Goal: Transaction & Acquisition: Purchase product/service

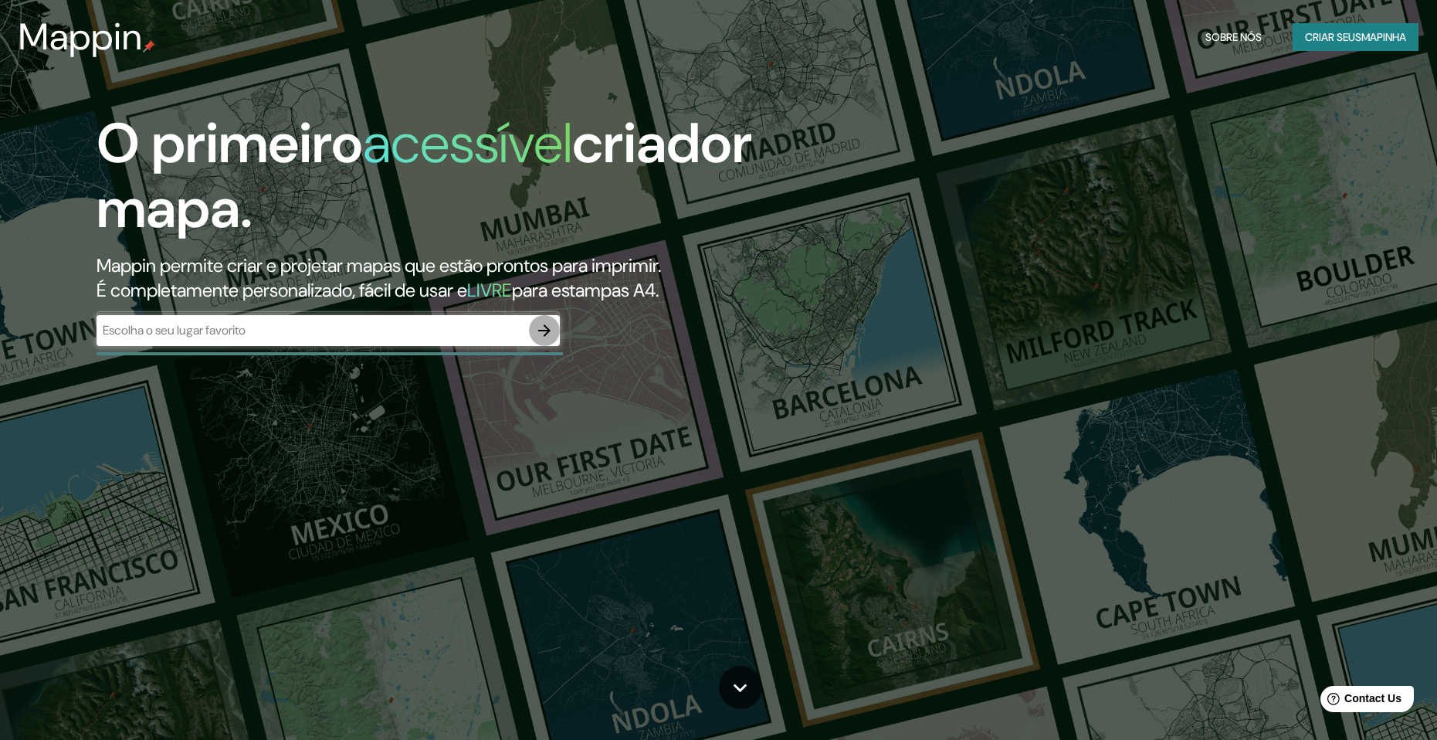
click at [550, 330] on icon "button" at bounding box center [544, 330] width 19 height 19
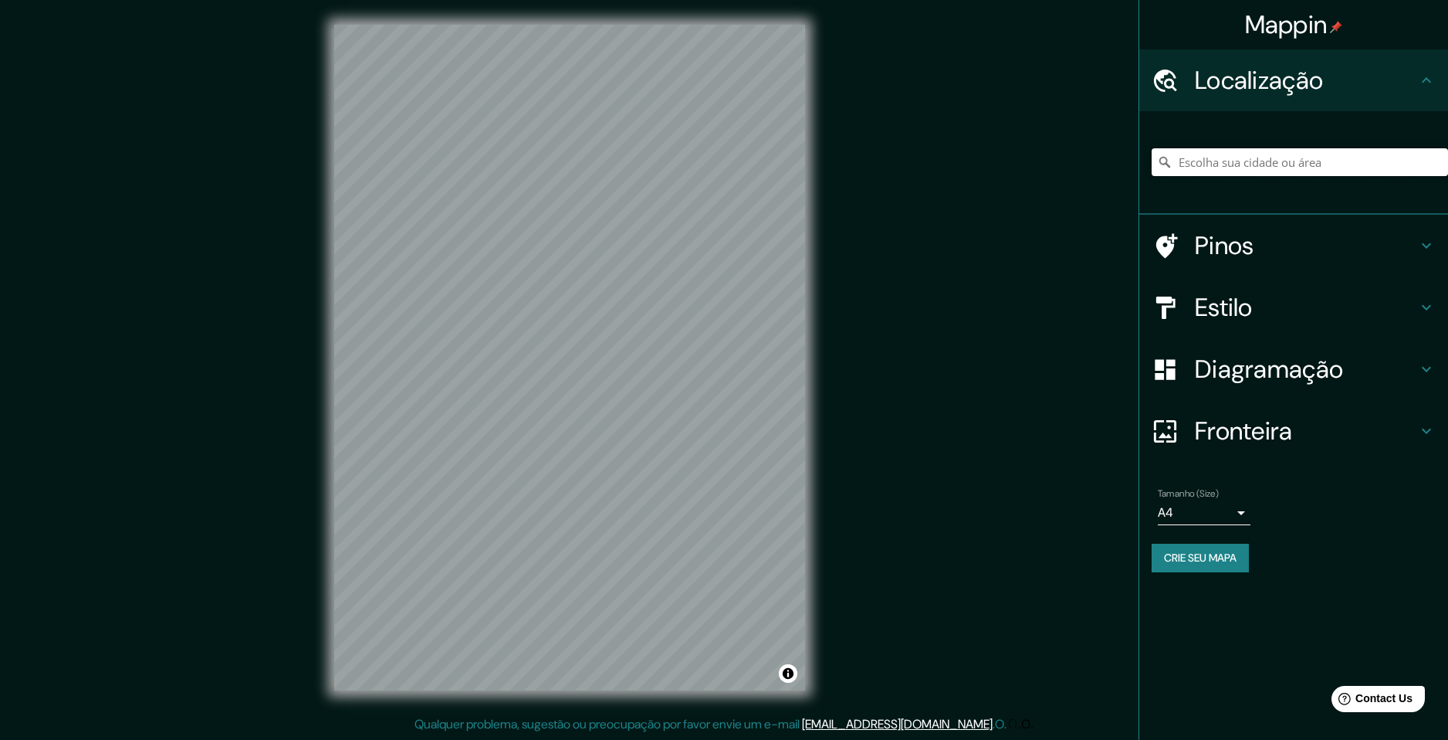
click at [1274, 172] on input "Pick your city or area" at bounding box center [1300, 162] width 296 height 28
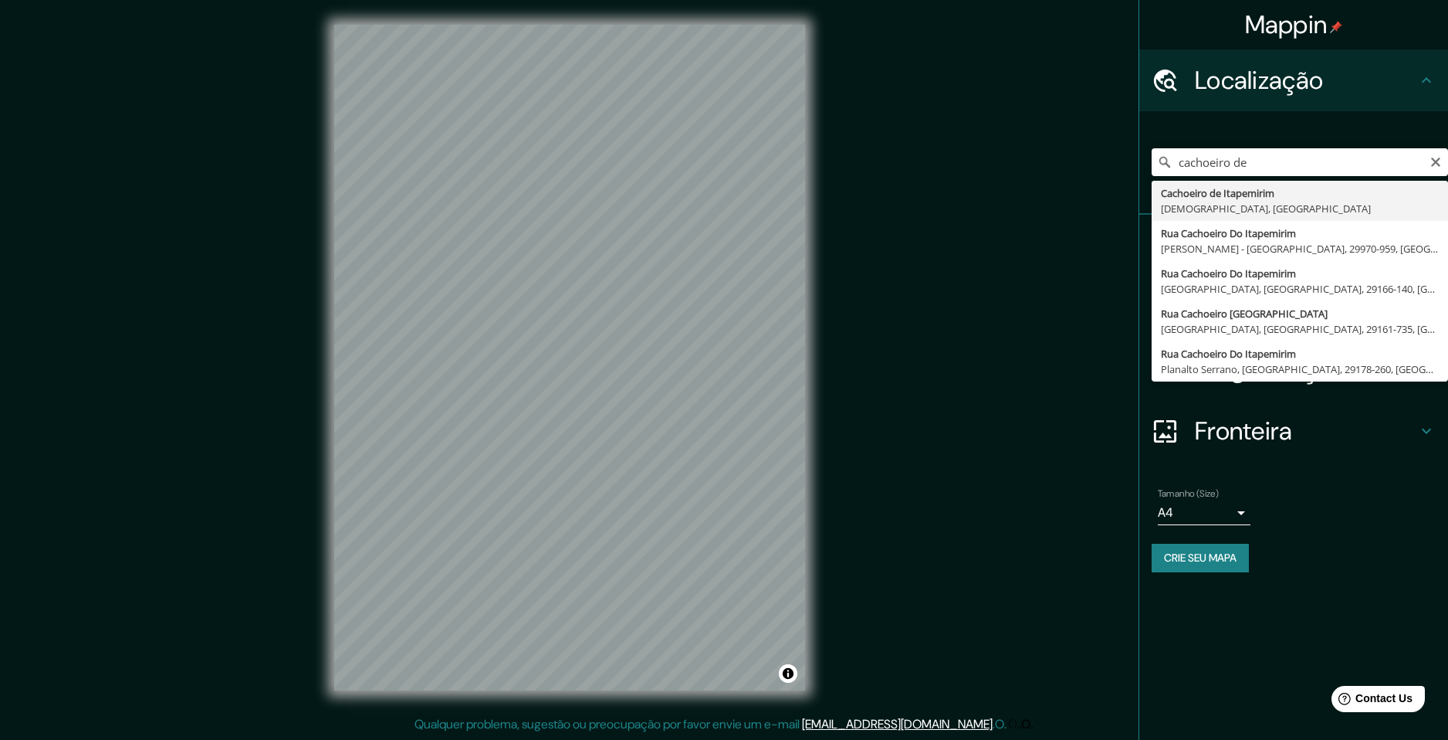
type input "Cachoeiro de Itapemirim, Espírito Santo, Brasil"
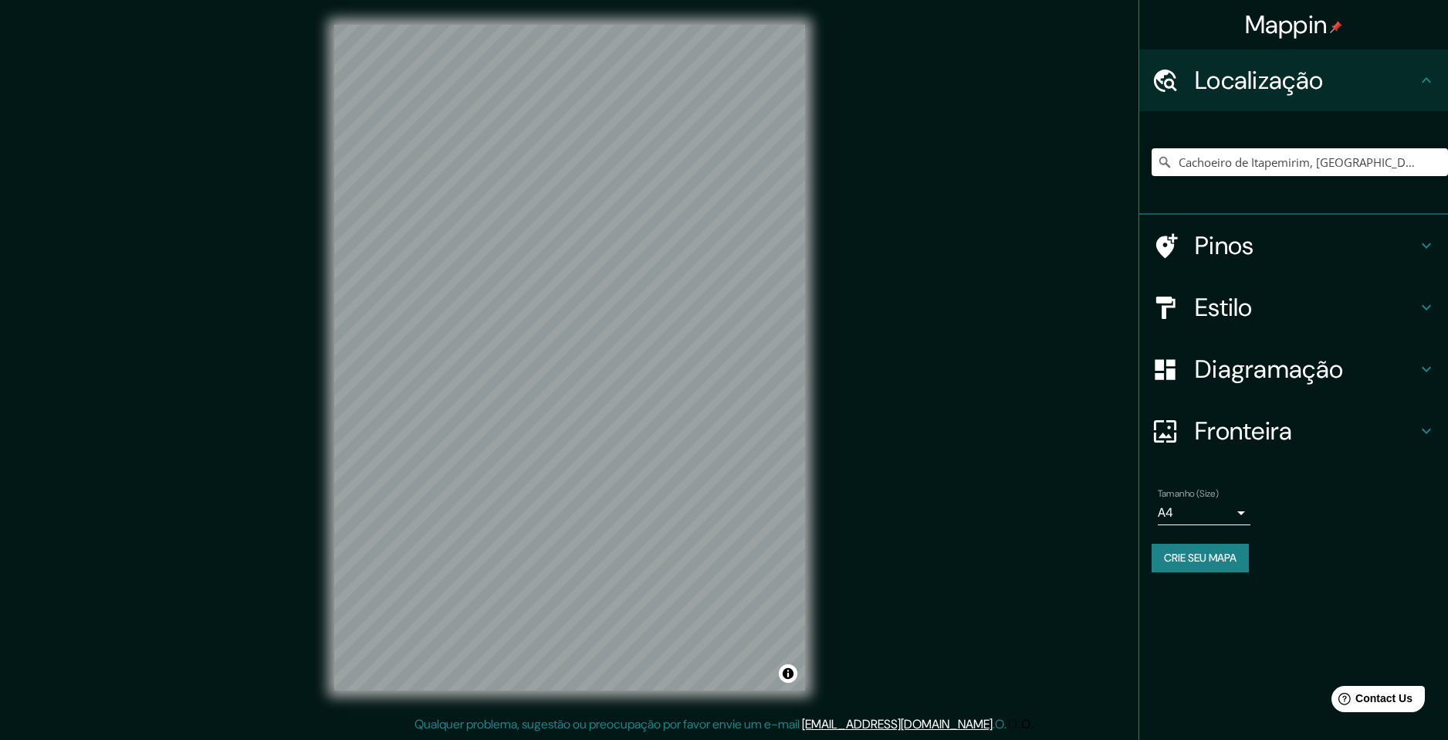
click at [1213, 520] on body "Mappin Localização Cachoeiro de Itapemirim, Espírito Santo, Brasil Pinos Estilo…" at bounding box center [724, 370] width 1448 height 740
click at [1191, 575] on li "A3" at bounding box center [1204, 573] width 93 height 28
type input "a4"
click at [1214, 434] on h4 "Fronteira" at bounding box center [1306, 430] width 222 height 31
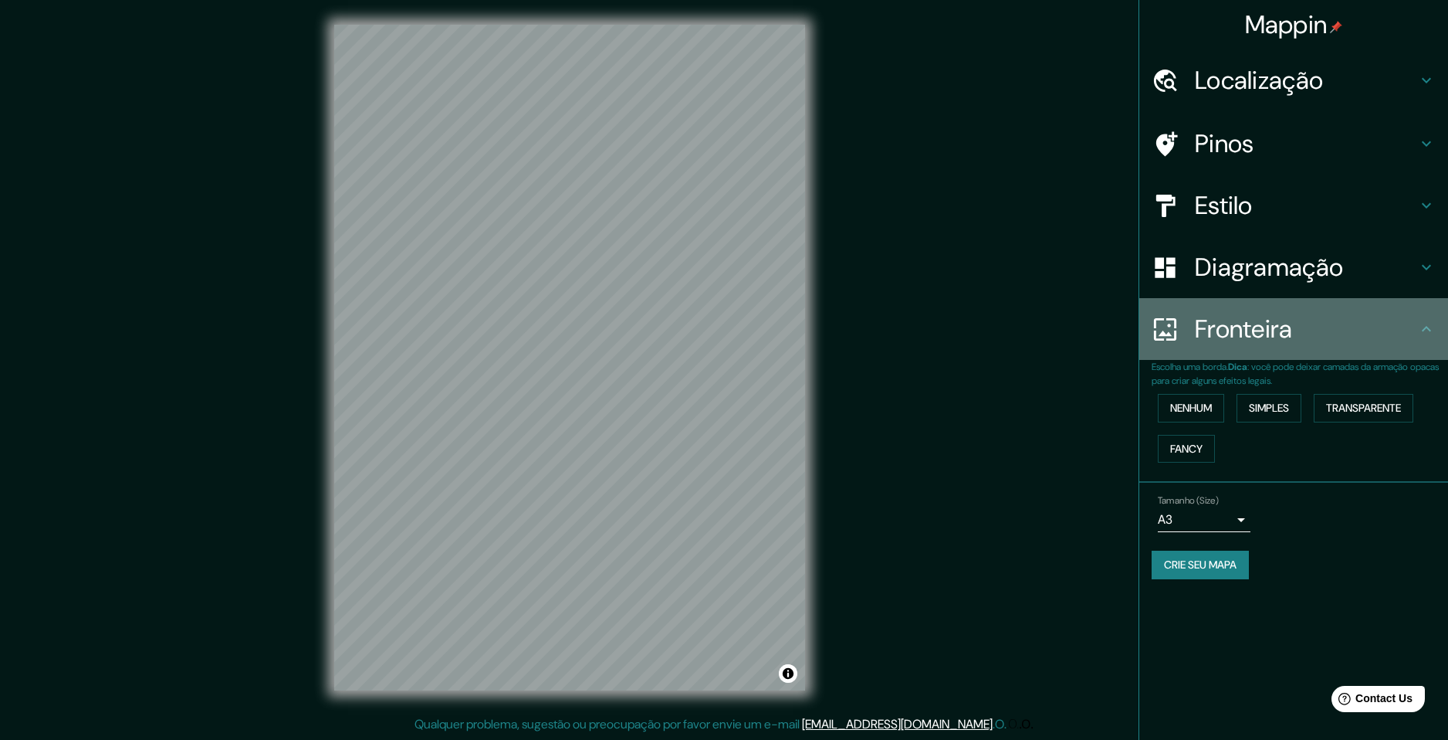
click at [1218, 326] on h4 "Fronteira" at bounding box center [1306, 328] width 222 height 31
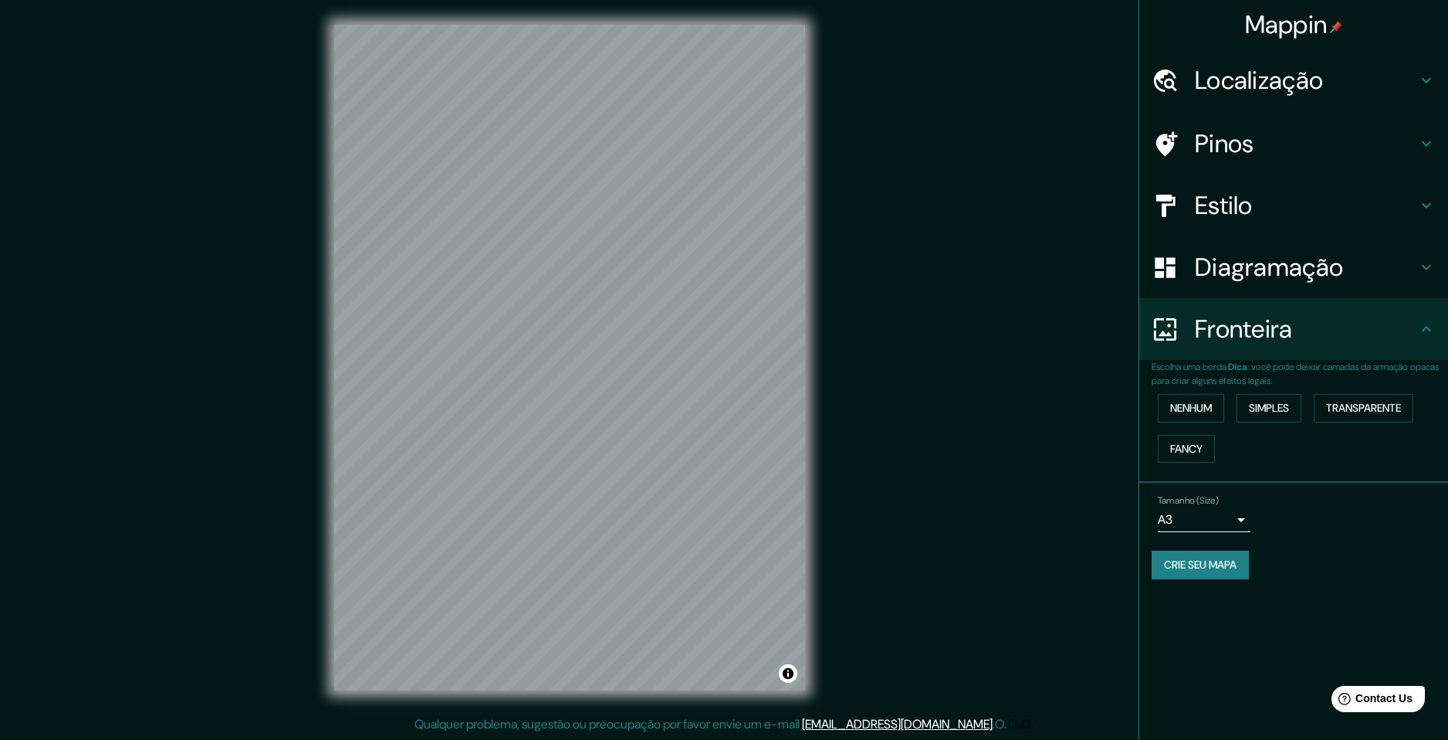
click at [1244, 274] on h4 "Diagramação" at bounding box center [1306, 267] width 222 height 31
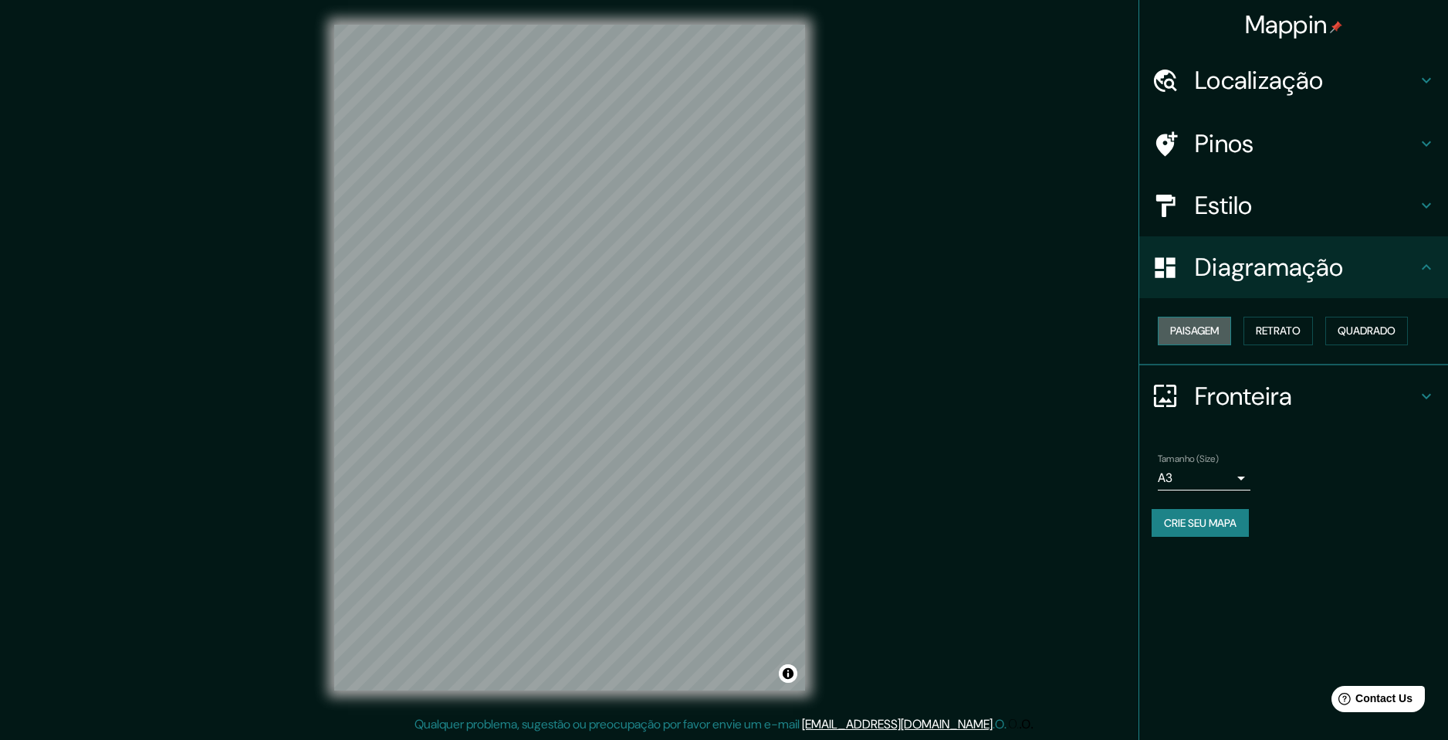
click at [1200, 325] on button "Paisagem" at bounding box center [1194, 330] width 73 height 29
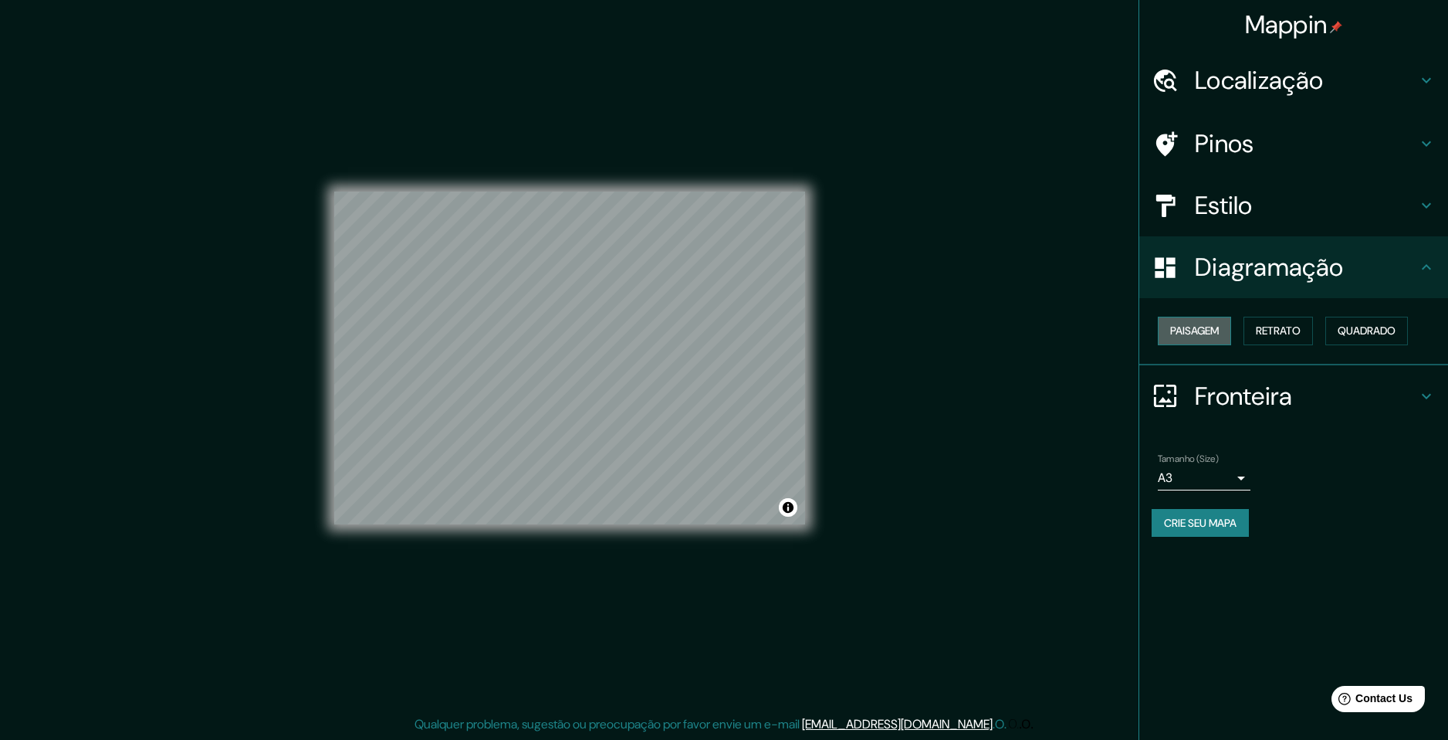
click at [1200, 325] on button "Paisagem" at bounding box center [1194, 330] width 73 height 29
click at [1185, 220] on div "Estilo" at bounding box center [1293, 205] width 309 height 62
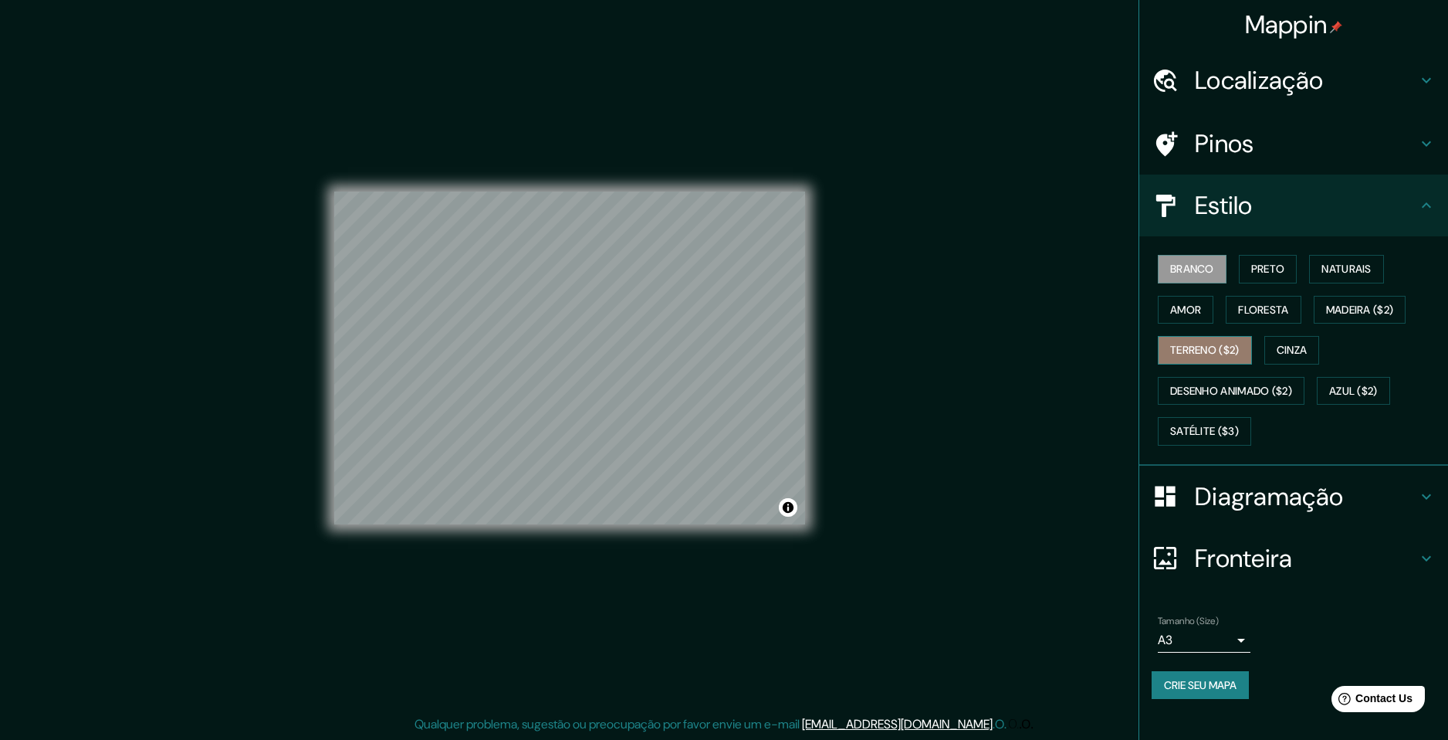
click at [1194, 350] on button "Terreno ($2)" at bounding box center [1205, 350] width 94 height 29
click at [1306, 348] on button "Cinza" at bounding box center [1292, 350] width 56 height 29
click at [1254, 266] on button "Preto" at bounding box center [1268, 269] width 59 height 29
click at [1212, 277] on button "Branco" at bounding box center [1192, 269] width 69 height 29
click at [1277, 275] on button "Preto" at bounding box center [1268, 269] width 59 height 29
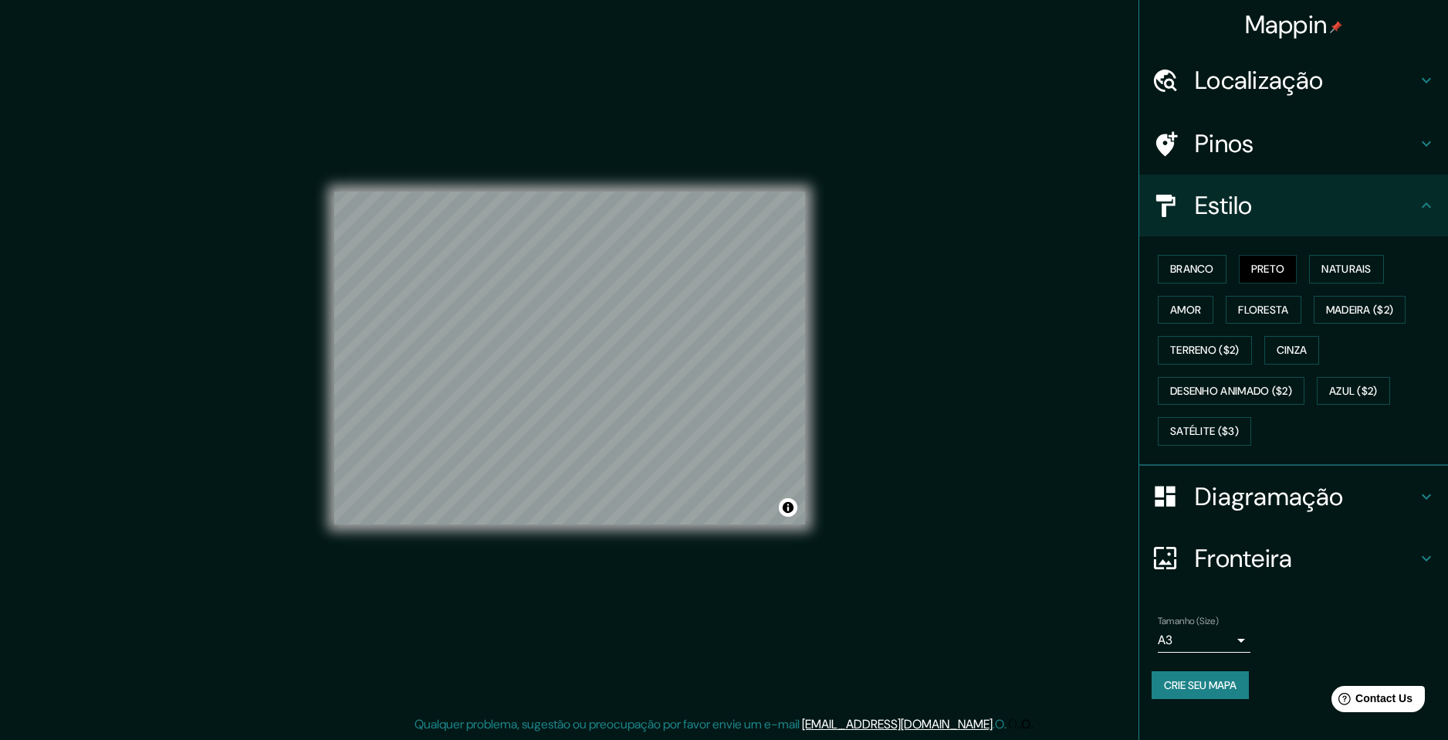
click at [1242, 154] on h4 "Pinos" at bounding box center [1306, 143] width 222 height 31
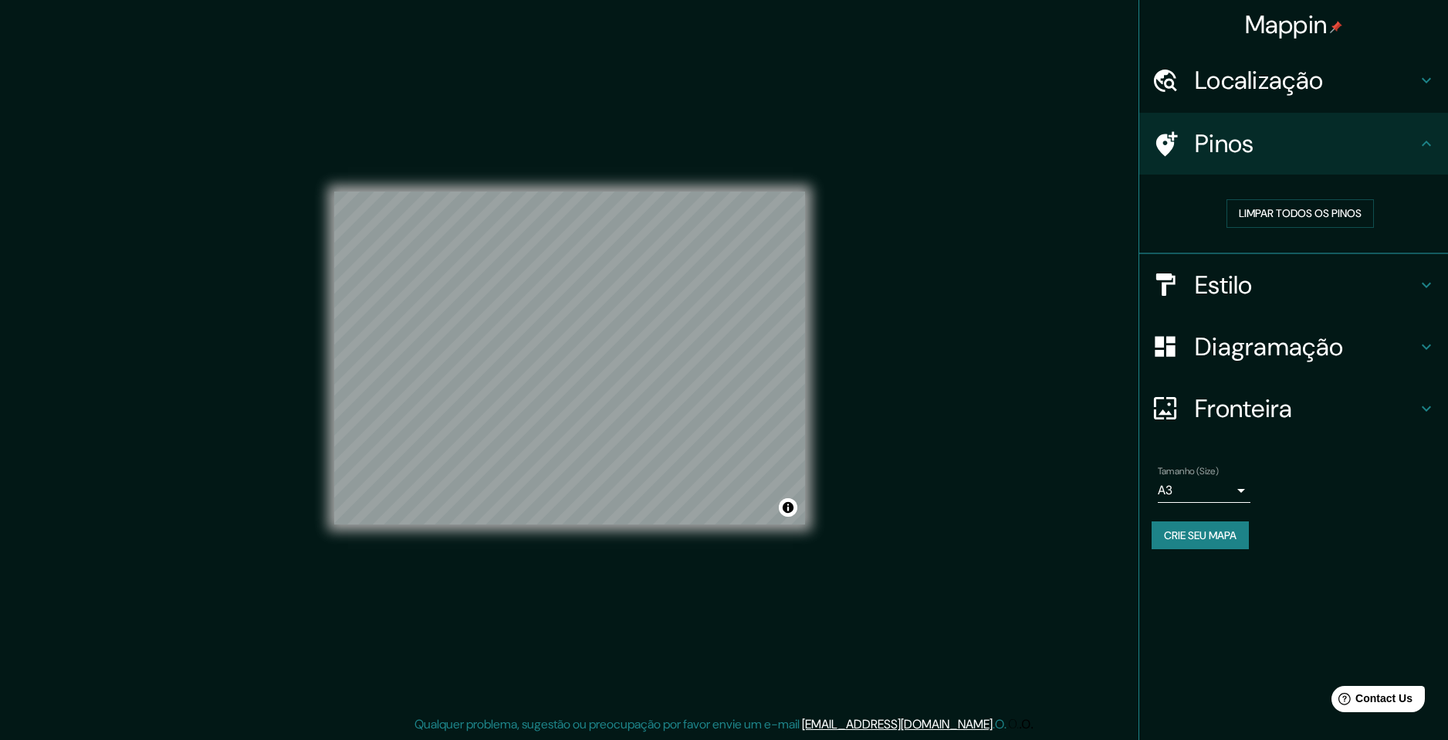
click at [1266, 88] on h4 "Localização" at bounding box center [1306, 80] width 222 height 31
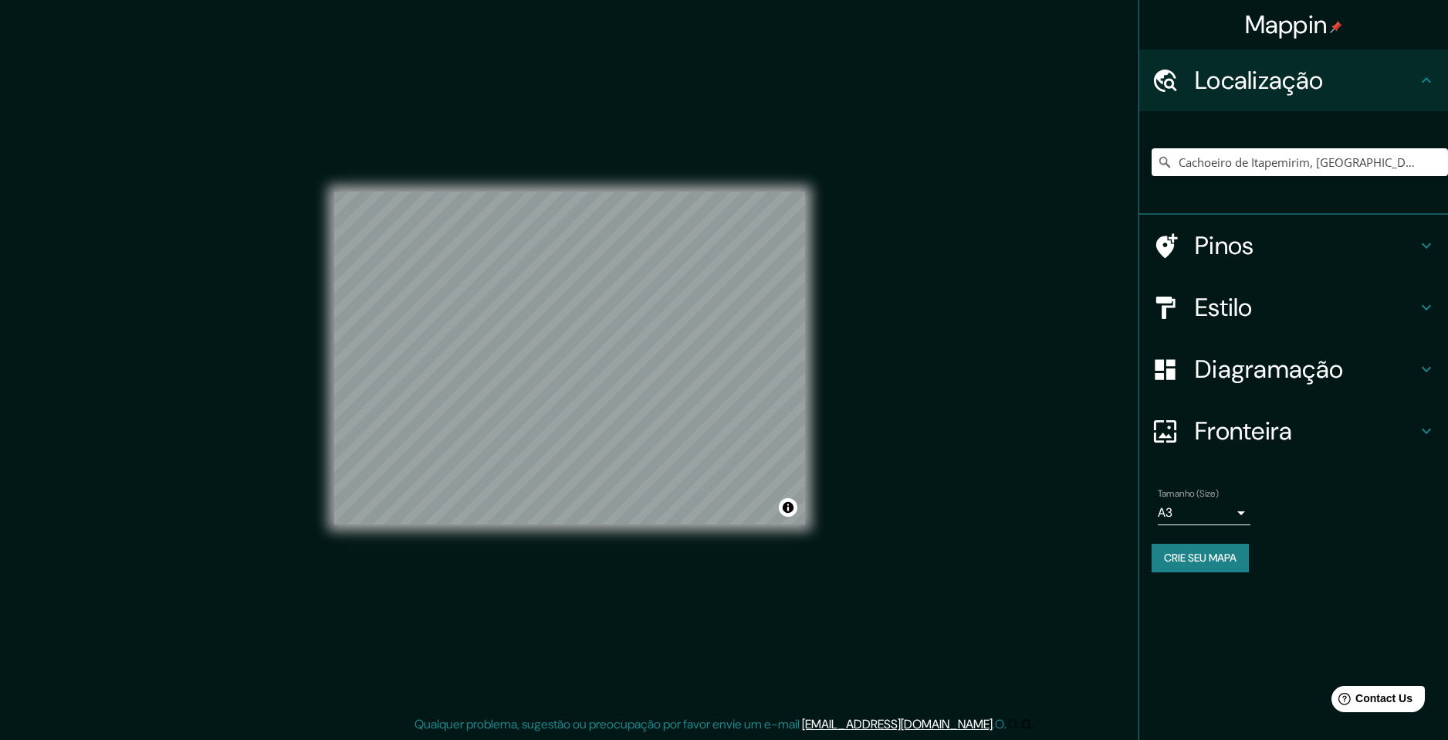
click at [1213, 559] on button "Crie seu mapa" at bounding box center [1200, 557] width 97 height 29
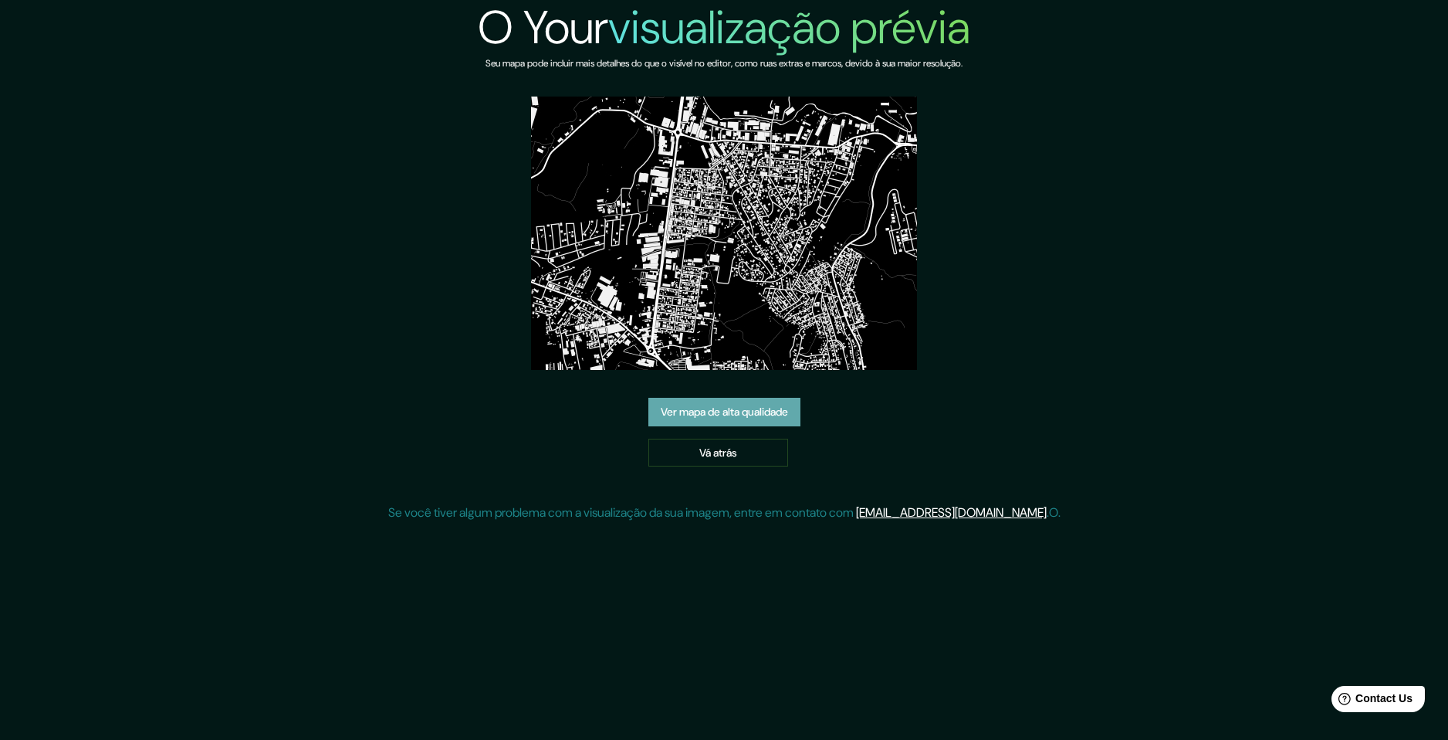
click at [736, 423] on link "Ver mapa de alta qualidade" at bounding box center [724, 412] width 152 height 29
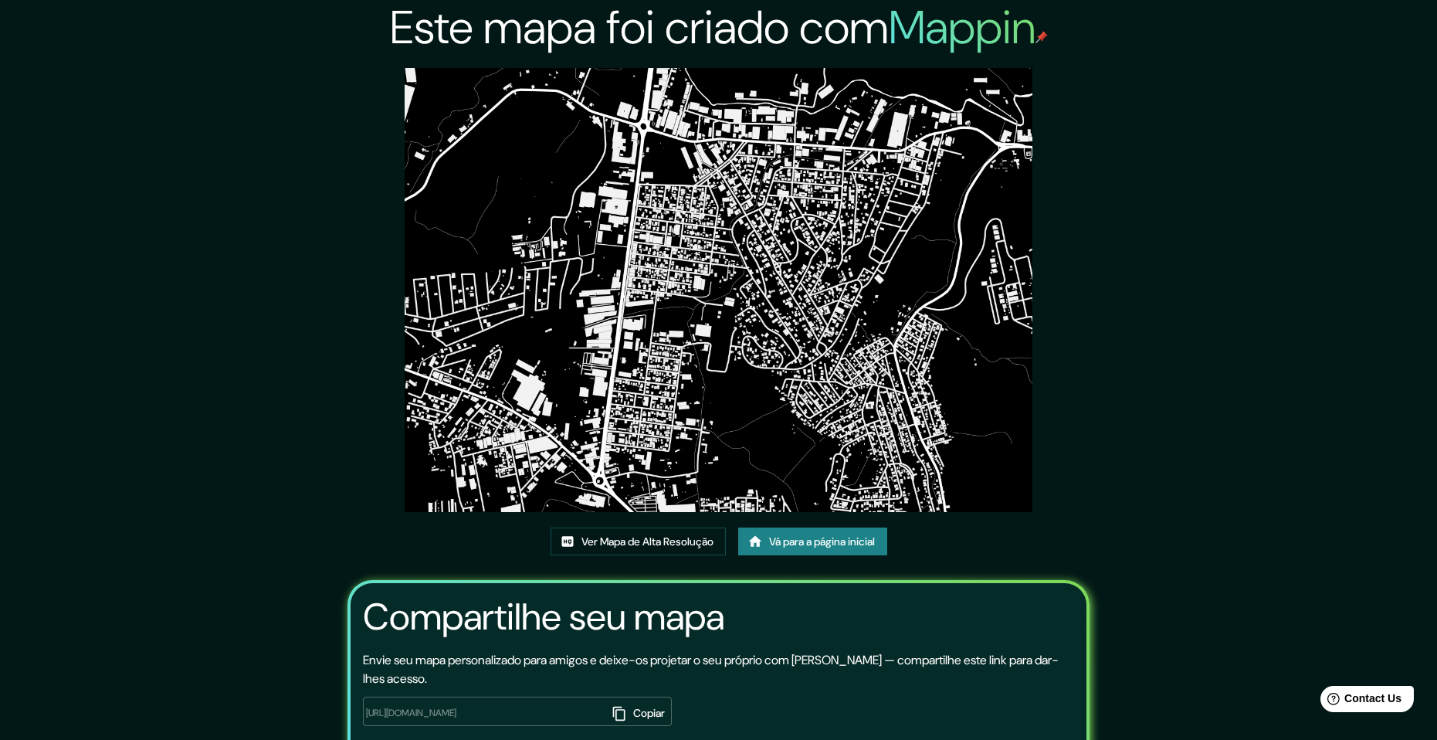
drag, startPoint x: 843, startPoint y: 270, endPoint x: 1100, endPoint y: 152, distance: 282.9
click at [1100, 152] on div "Este mapa foi criado com Mappin Ver Mapa de Alta Resolução Vá para a página ini…" at bounding box center [718, 415] width 1437 height 830
click at [648, 547] on link "Ver Mapa de Alta Resolução" at bounding box center [637, 541] width 175 height 29
